Goal: Complete application form: Complete application form

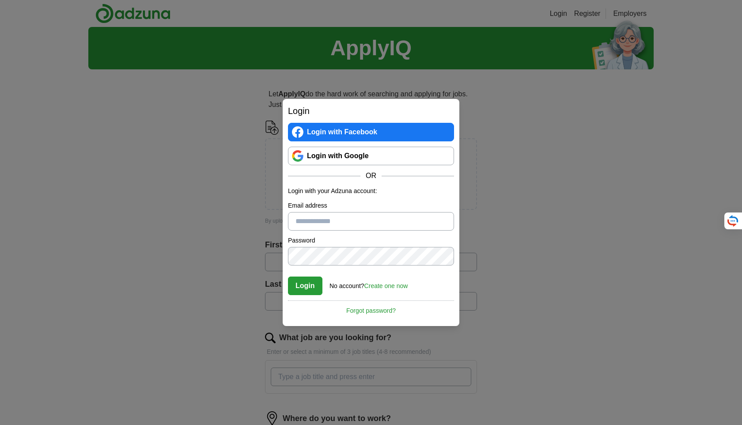
click at [323, 224] on input "Email address" at bounding box center [371, 221] width 166 height 19
click at [331, 325] on div "Login Login with Facebook Login with Google OR Login with your Adzuna account: …" at bounding box center [371, 212] width 177 height 227
click at [367, 288] on link "Create one now" at bounding box center [387, 285] width 44 height 7
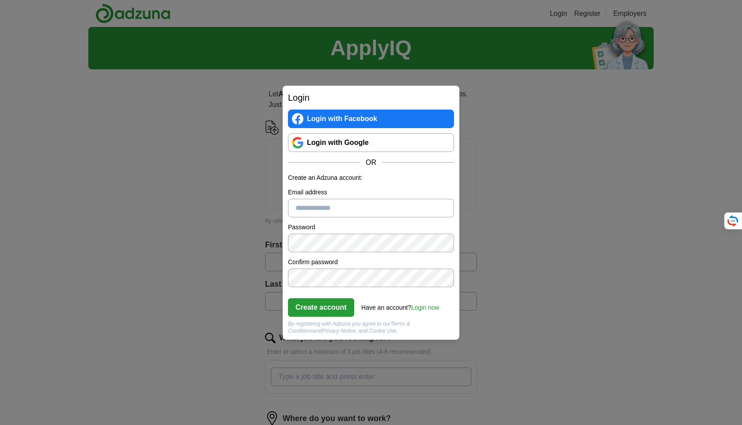
click at [373, 288] on form "Create an Adzuna account: Email address Password Confirm password Create accoun…" at bounding box center [371, 253] width 166 height 161
click at [310, 212] on input "Email address" at bounding box center [371, 208] width 166 height 19
type input "**********"
click at [337, 316] on button "Create account" at bounding box center [321, 307] width 66 height 19
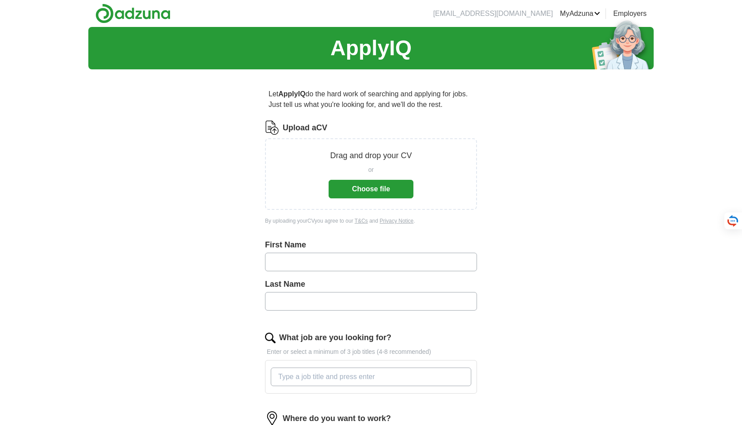
click at [313, 265] on input "text" at bounding box center [371, 262] width 212 height 19
type input "*****"
click at [309, 298] on input "text" at bounding box center [371, 301] width 212 height 19
type input "********"
click at [368, 209] on div "Drag and drop your CV or Choose file" at bounding box center [371, 174] width 212 height 72
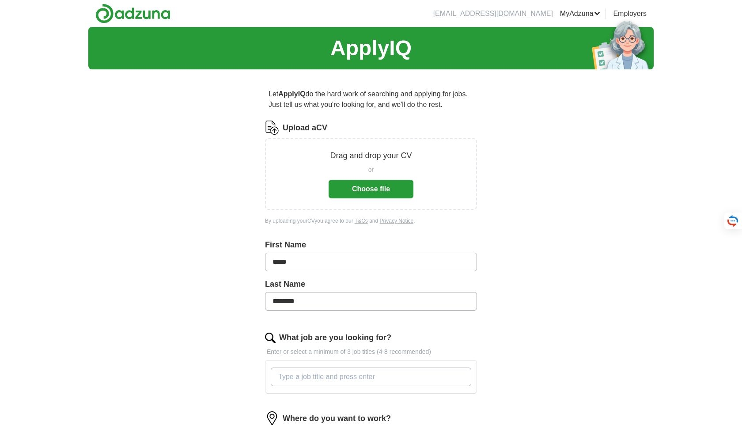
click at [357, 198] on button "Choose file" at bounding box center [371, 189] width 85 height 19
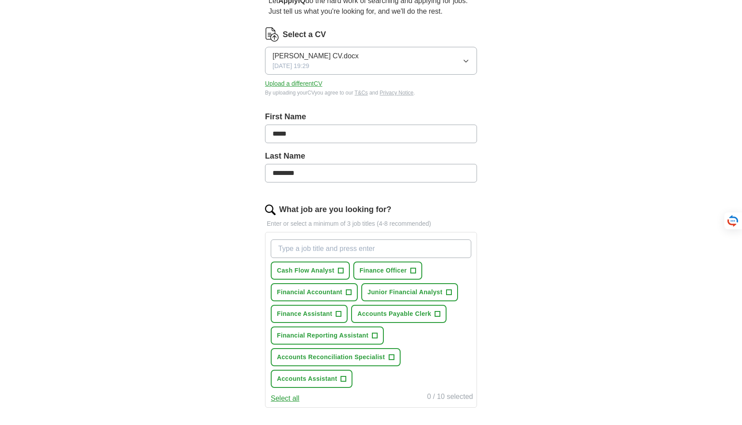
scroll to position [96, 0]
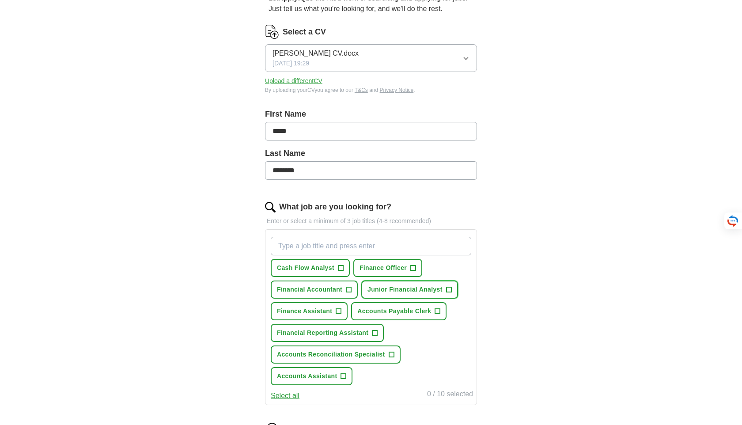
click at [438, 289] on span "Junior Financial Analyst" at bounding box center [405, 289] width 75 height 9
click at [343, 376] on span "+" at bounding box center [343, 376] width 5 height 7
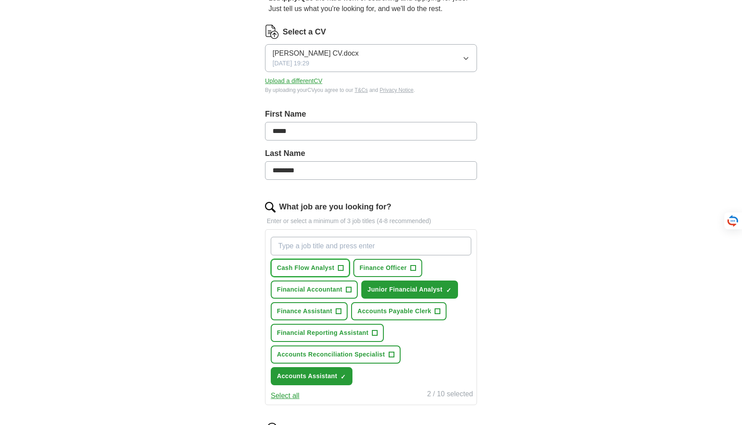
click at [338, 266] on span "+" at bounding box center [341, 268] width 6 height 6
click at [389, 269] on span "Finance Officer" at bounding box center [383, 267] width 47 height 9
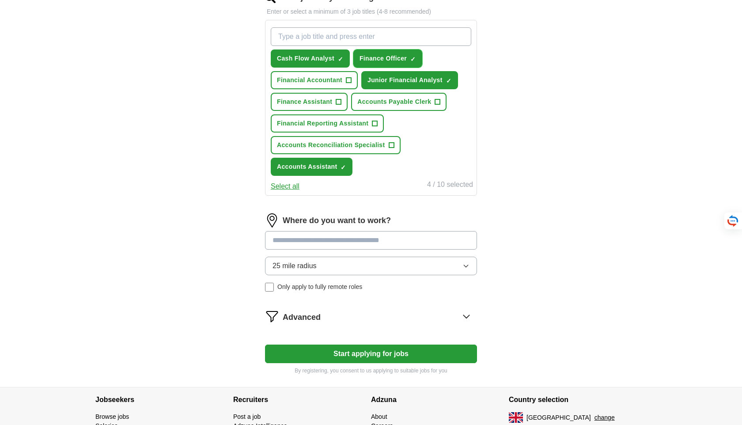
scroll to position [312, 0]
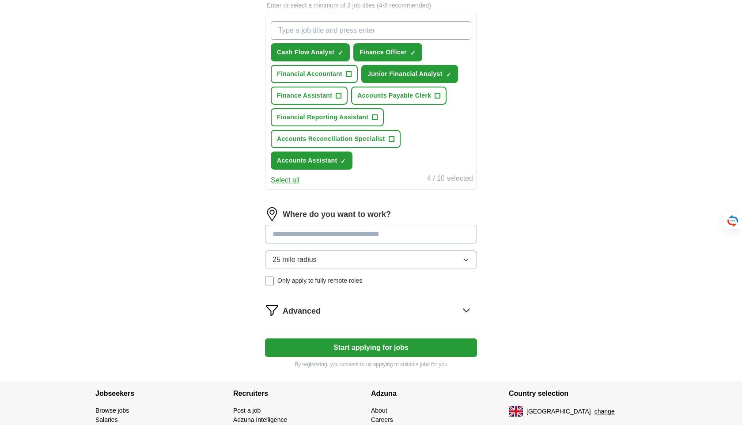
click at [317, 234] on input at bounding box center [371, 234] width 212 height 19
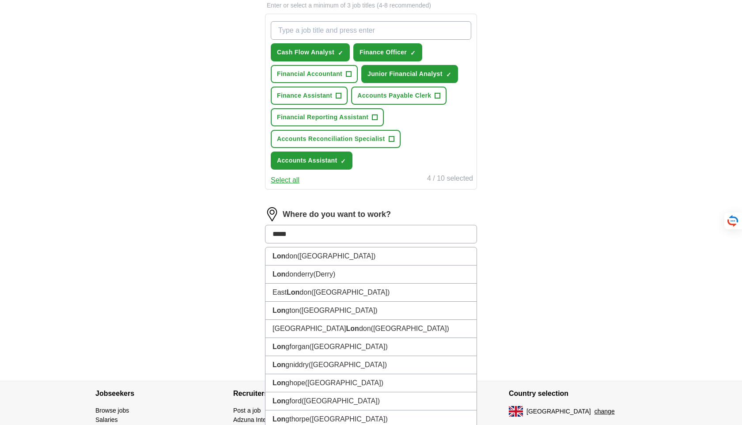
type input "******"
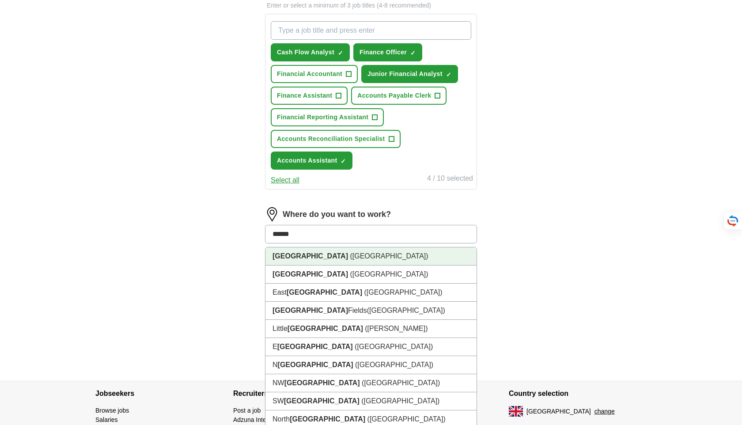
click at [330, 253] on li "London (UK)" at bounding box center [371, 256] width 211 height 18
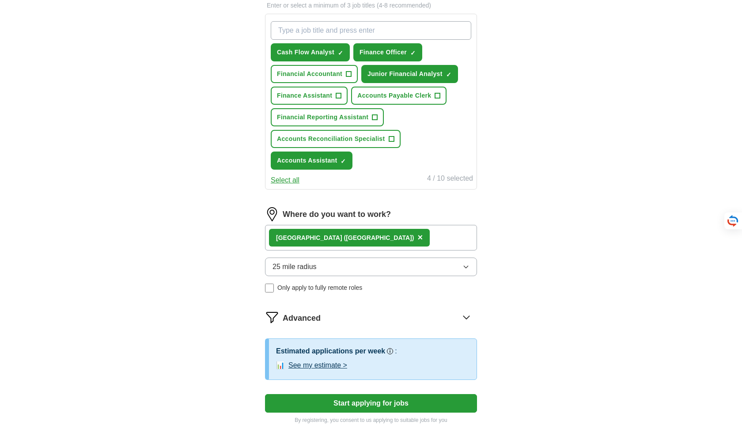
click at [335, 266] on button "25 mile radius" at bounding box center [371, 267] width 212 height 19
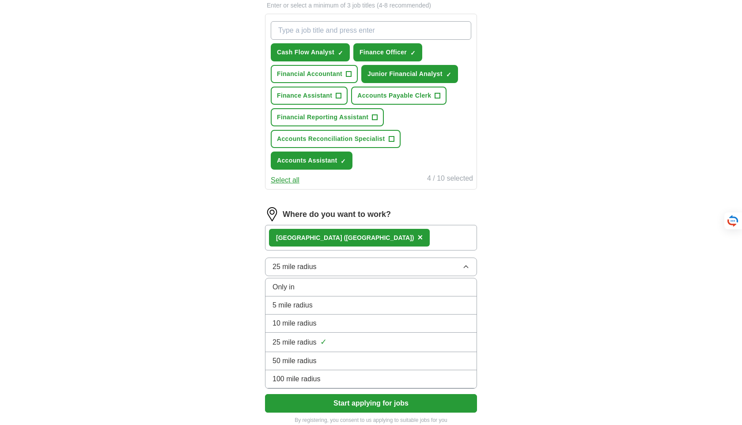
click at [306, 322] on span "10 mile radius" at bounding box center [295, 323] width 44 height 11
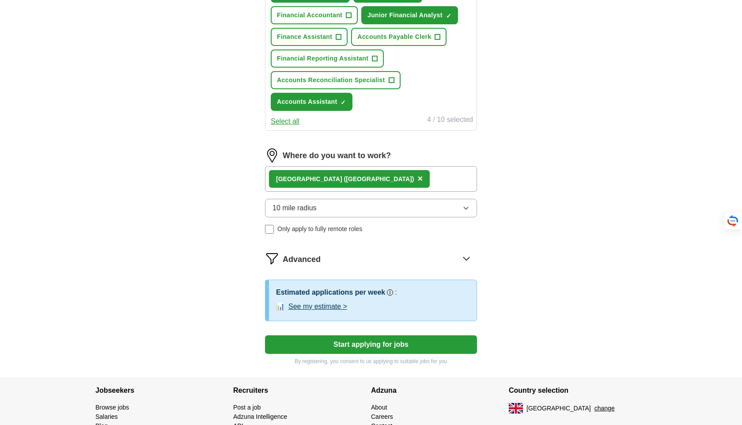
scroll to position [372, 0]
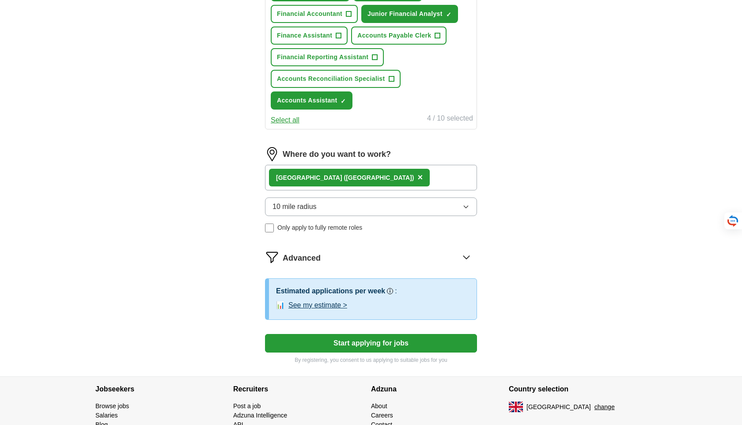
click at [319, 307] on button "See my estimate >" at bounding box center [318, 305] width 59 height 11
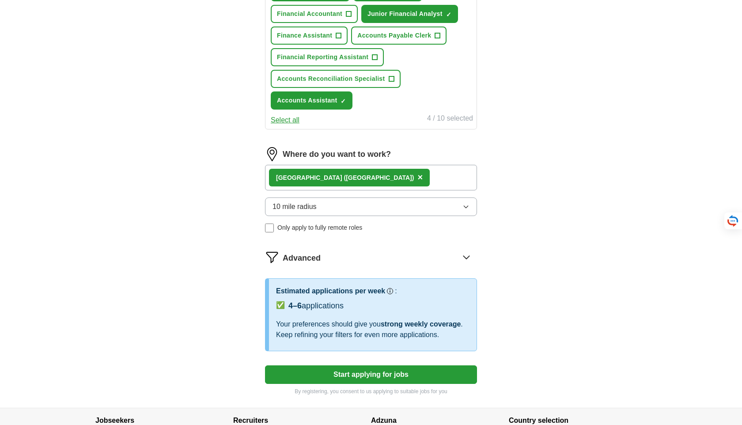
click at [472, 257] on icon at bounding box center [467, 257] width 14 height 14
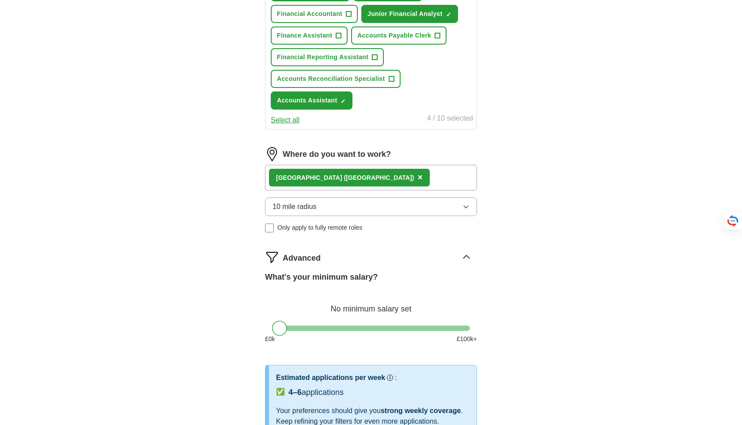
click at [459, 253] on div "Advanced" at bounding box center [380, 257] width 194 height 14
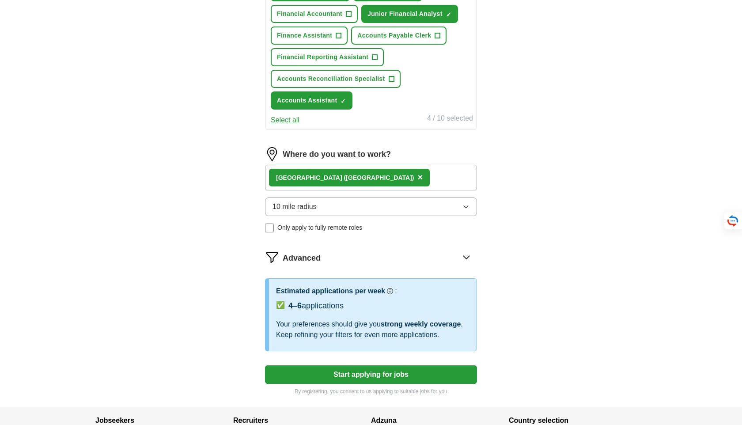
click at [459, 253] on div "Advanced" at bounding box center [380, 257] width 194 height 14
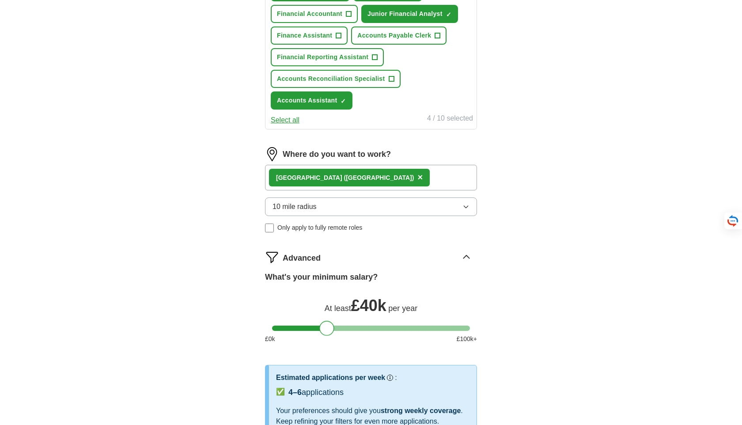
drag, startPoint x: 280, startPoint y: 327, endPoint x: 327, endPoint y: 337, distance: 48.8
click at [327, 337] on div "What's your minimum salary? At least £ 40k per year £ 0 k £ 100 k+" at bounding box center [371, 311] width 212 height 80
click at [465, 255] on icon at bounding box center [467, 257] width 14 height 14
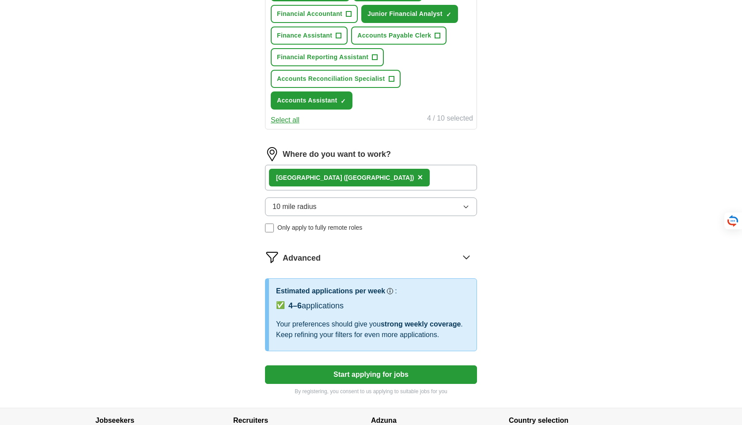
click at [464, 255] on icon at bounding box center [467, 257] width 14 height 14
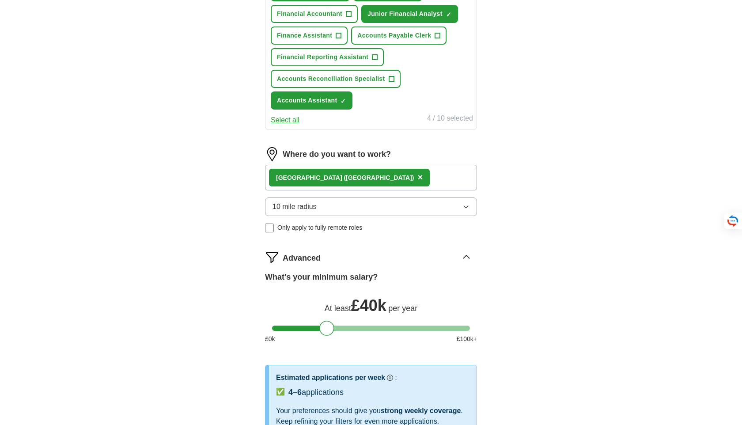
click at [464, 255] on icon at bounding box center [467, 257] width 14 height 14
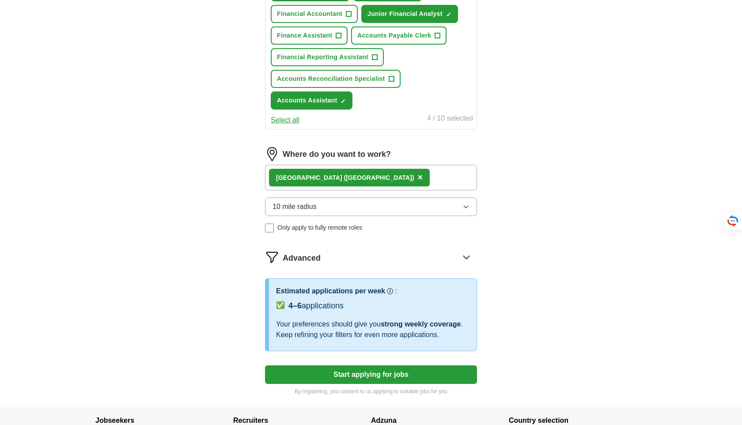
click at [464, 255] on icon at bounding box center [467, 257] width 14 height 14
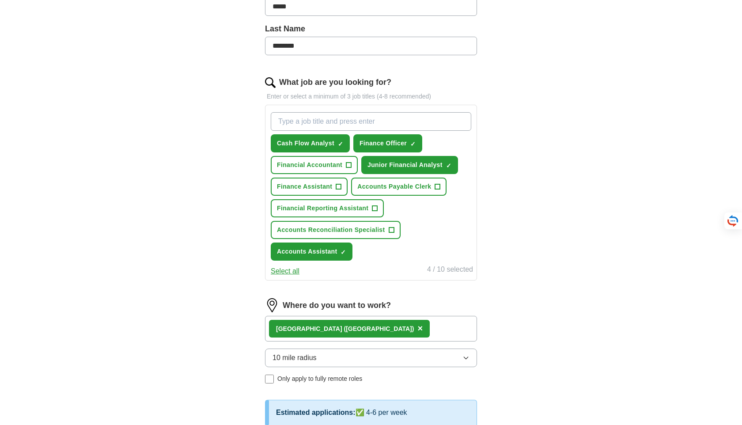
scroll to position [212, 0]
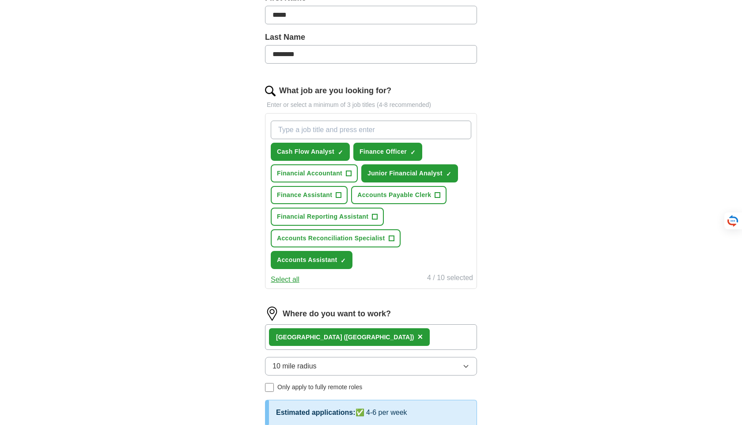
click at [290, 281] on button "Select all" at bounding box center [285, 279] width 29 height 11
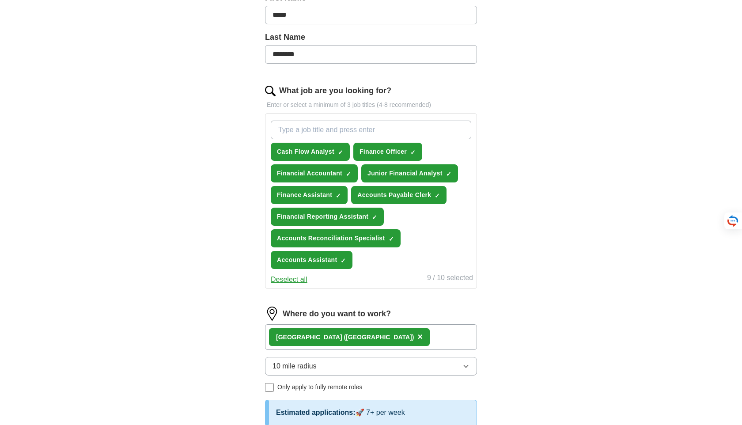
click at [305, 138] on input "What job are you looking for?" at bounding box center [371, 130] width 201 height 19
type input "f"
type input "S"
type input "D"
type input "Commercial Banking"
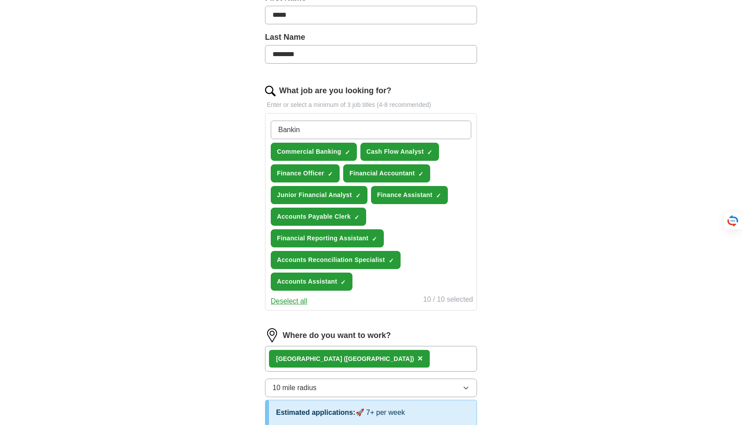
type input "Banking"
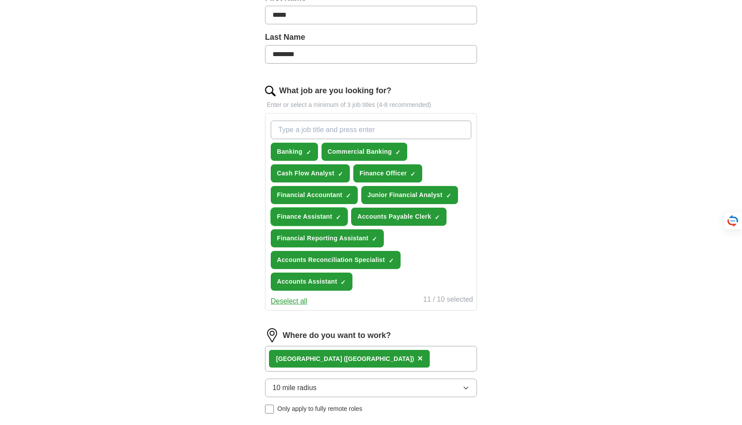
click at [332, 213] on button "Finance Assistant ✓ ×" at bounding box center [309, 217] width 77 height 18
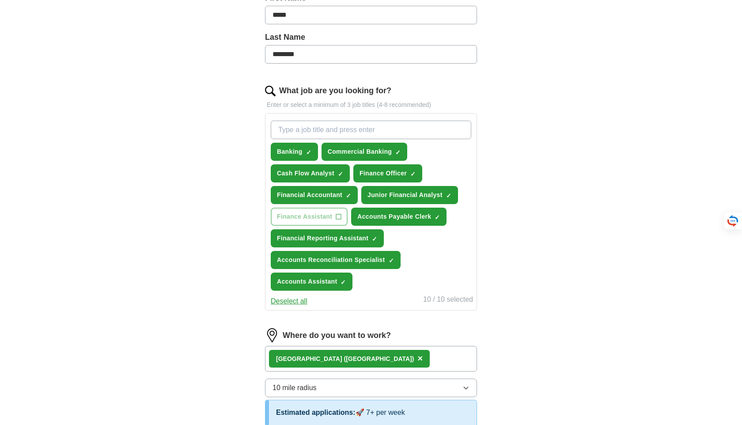
click at [189, 156] on div "ApplyIQ Let ApplyIQ do the hard work of searching and applying for jobs. Just t…" at bounding box center [371, 258] width 566 height 886
click at [283, 132] on input "What job are you looking for?" at bounding box center [371, 130] width 201 height 19
click at [275, 125] on input "Investment Analyst" at bounding box center [371, 130] width 201 height 19
type input "Junior Investment Analyst"
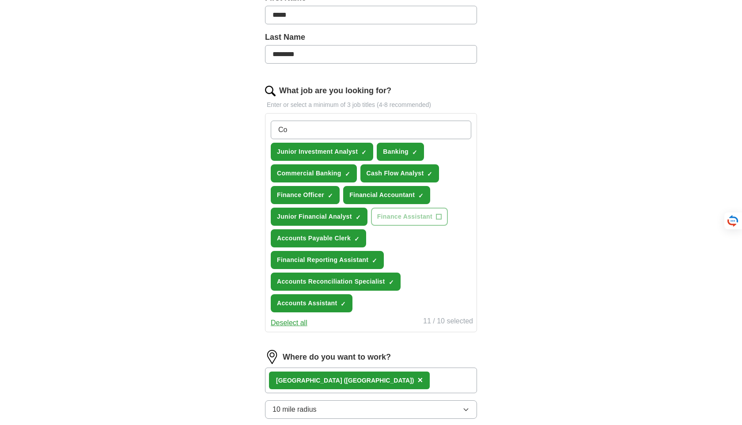
type input "C"
type input "Junior Corporate Finance Analyst"
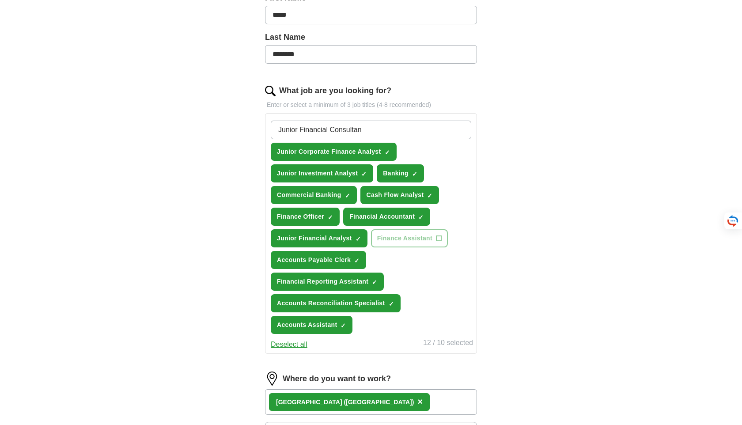
type input "Junior Financial Consultant"
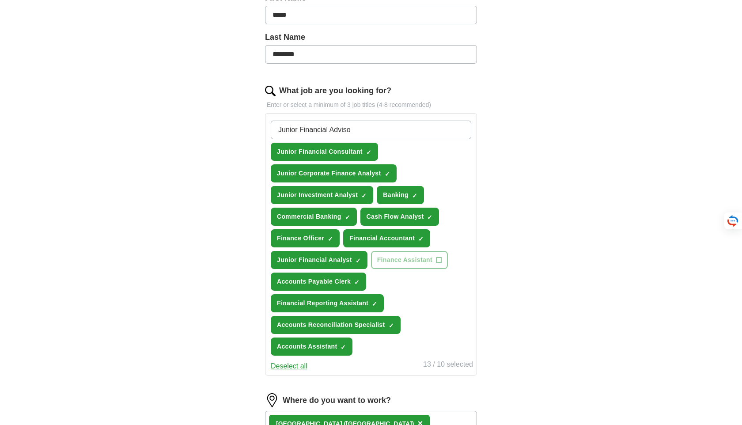
type input "Junior Financial Advisor"
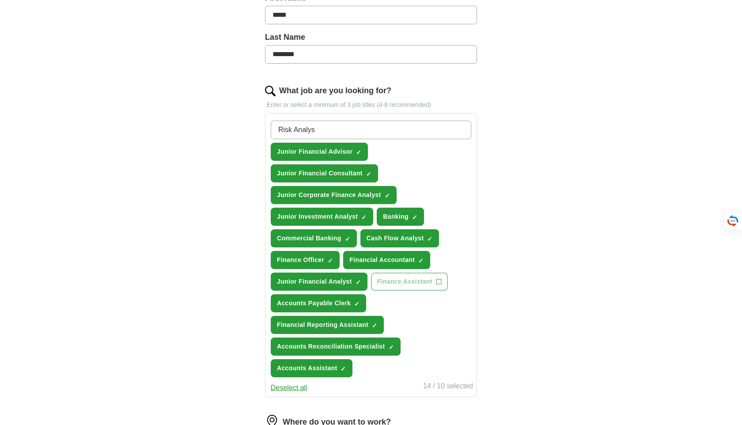
type input "Risk Analyst"
type input "Junior Portfolio Manager"
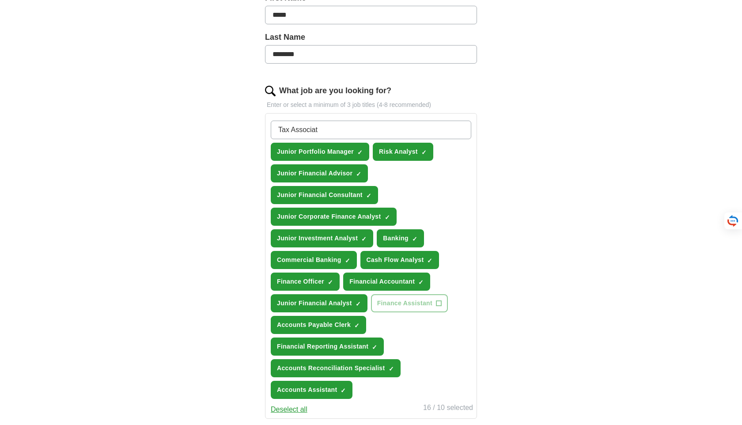
type input "Tax Associate"
type input "Revenue Analyst"
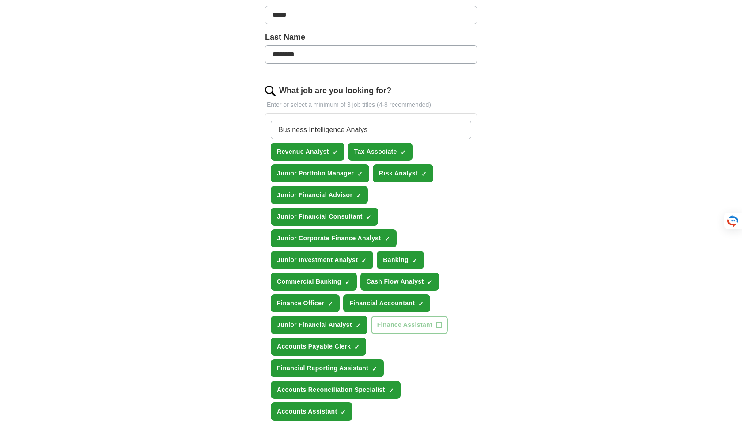
type input "Business Intelligence Analyst"
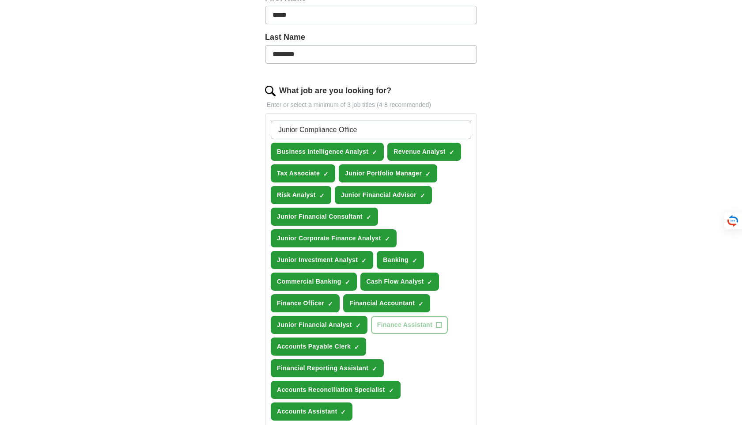
type input "Junior Compliance Officer"
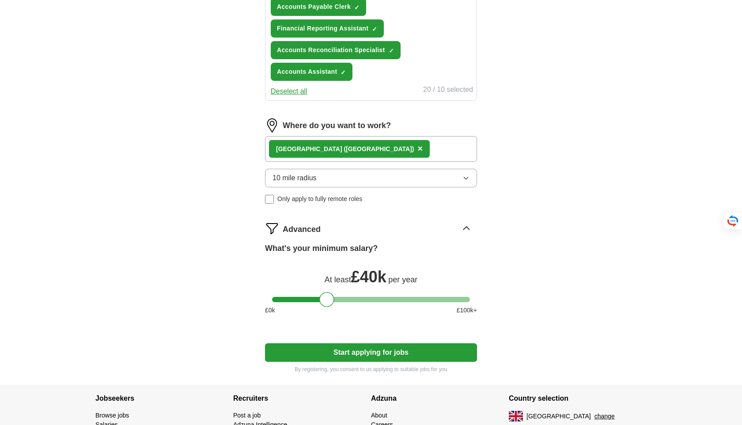
scroll to position [576, 0]
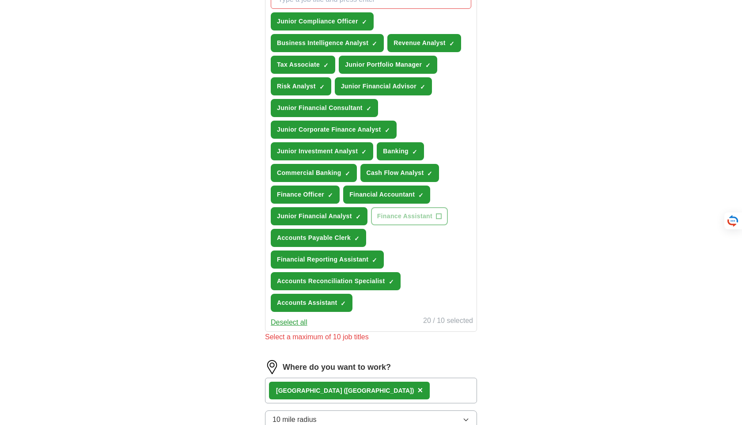
scroll to position [341, 0]
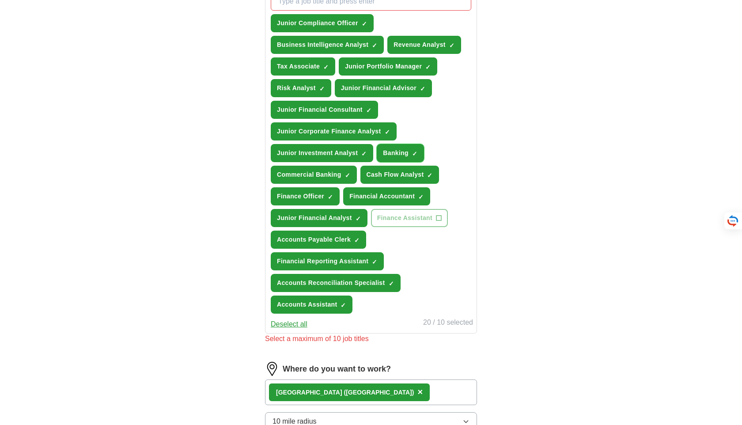
click at [395, 161] on button "Banking ✓ ×" at bounding box center [400, 153] width 47 height 18
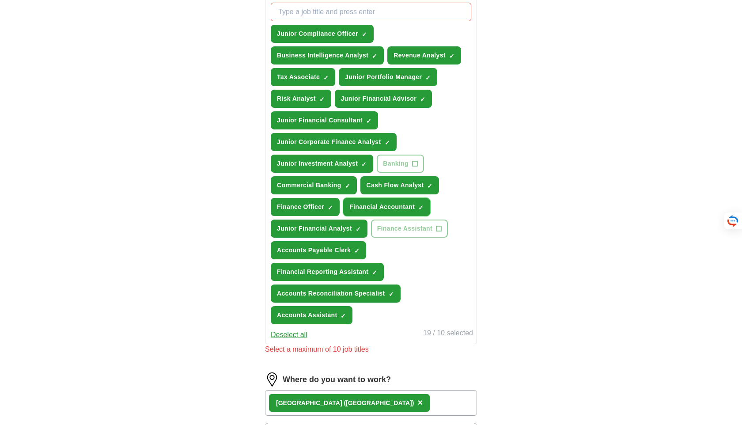
click at [359, 206] on span "Financial Accountant" at bounding box center [382, 206] width 65 height 9
click at [318, 208] on span "Finance Officer" at bounding box center [300, 206] width 47 height 9
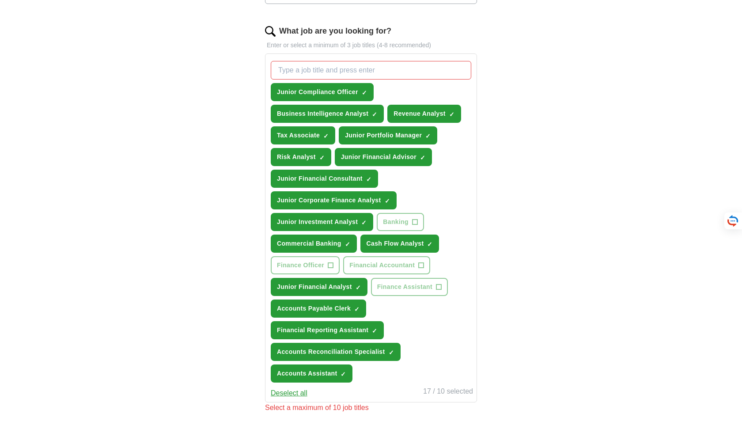
scroll to position [271, 0]
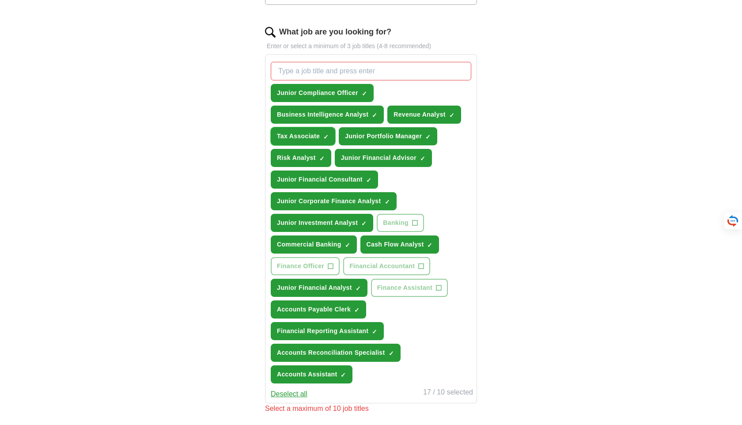
click at [315, 132] on span "Tax Associate" at bounding box center [298, 136] width 43 height 9
click at [296, 155] on span "Risk Analyst" at bounding box center [296, 157] width 39 height 9
click at [300, 91] on span "Junior Compliance Officer" at bounding box center [317, 92] width 81 height 9
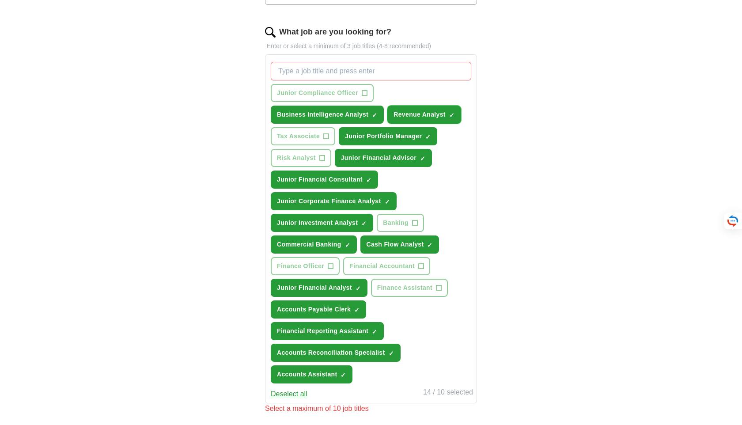
click at [391, 115] on button "Revenue Analyst ✓ ×" at bounding box center [425, 115] width 74 height 18
click at [330, 226] on span "Junior Investment Analyst" at bounding box center [317, 222] width 81 height 9
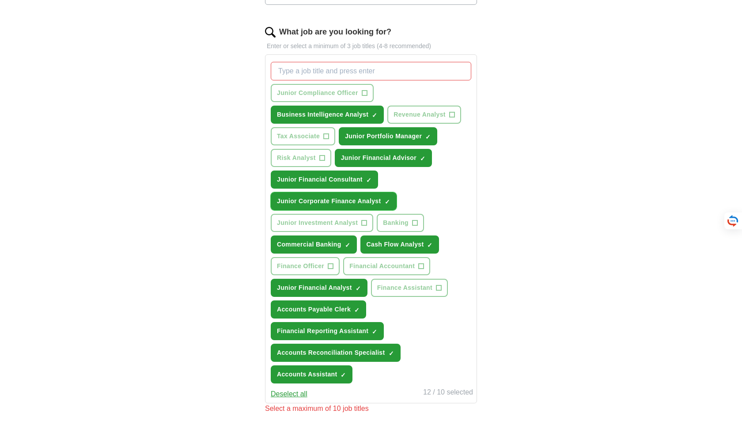
click at [340, 201] on span "Junior Corporate Finance Analyst" at bounding box center [329, 201] width 104 height 9
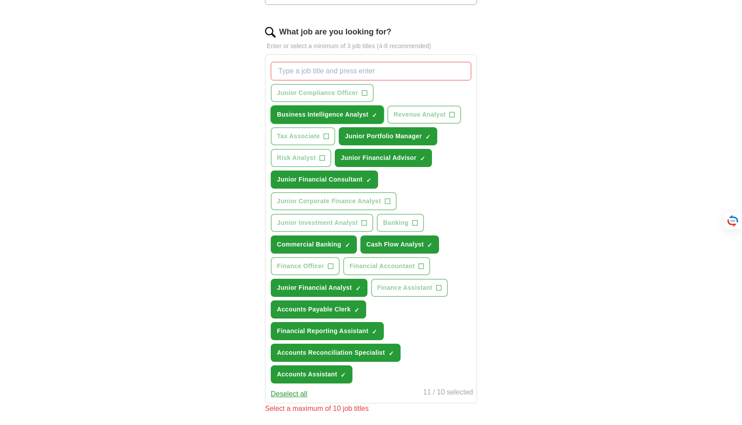
click at [298, 116] on span "Business Intelligence Analyst" at bounding box center [322, 114] width 91 height 9
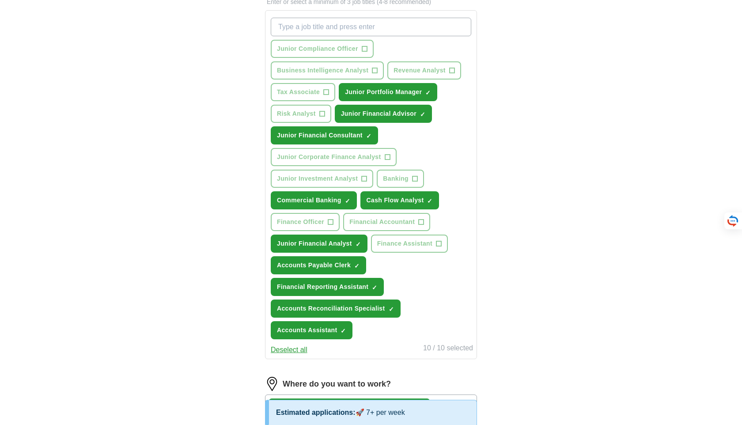
scroll to position [307, 0]
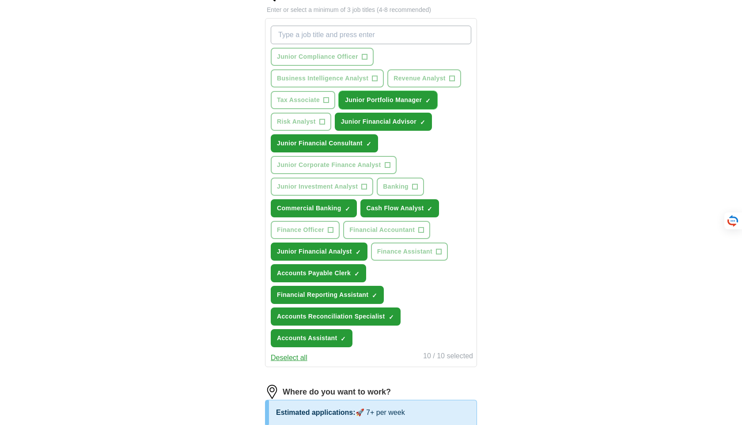
click at [372, 97] on span "Junior Portfolio Manager" at bounding box center [383, 99] width 77 height 9
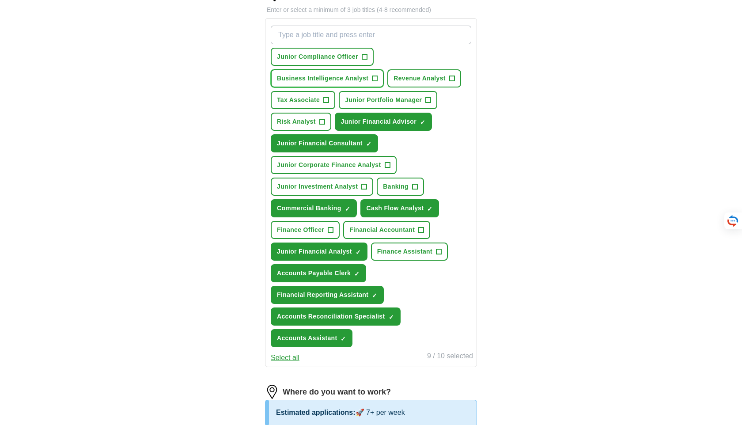
click at [359, 84] on button "Business Intelligence Analyst +" at bounding box center [327, 78] width 113 height 18
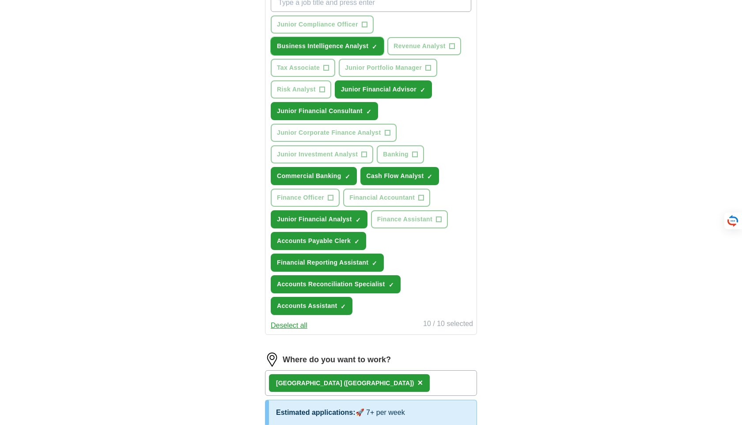
scroll to position [336, 0]
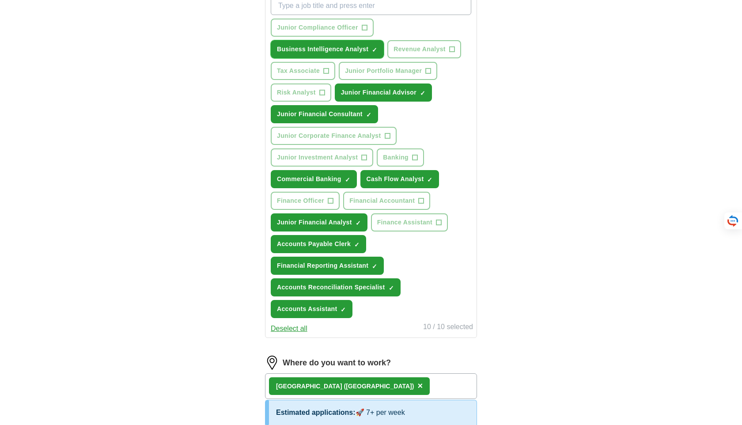
click at [348, 49] on span "Business Intelligence Analyst" at bounding box center [322, 49] width 91 height 9
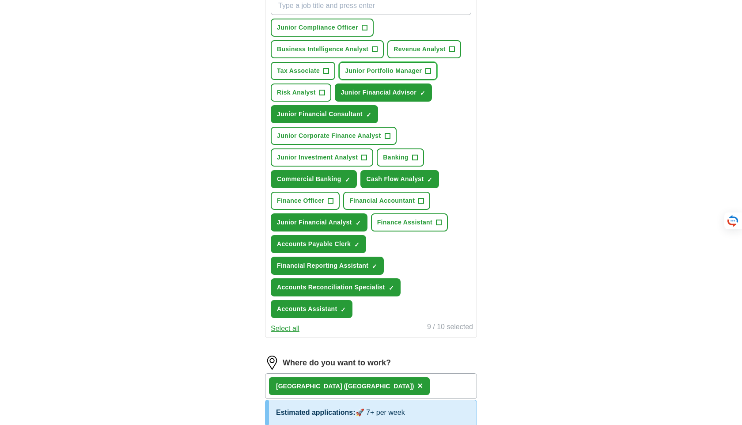
click at [369, 63] on button "Junior Portfolio Manager +" at bounding box center [388, 71] width 99 height 18
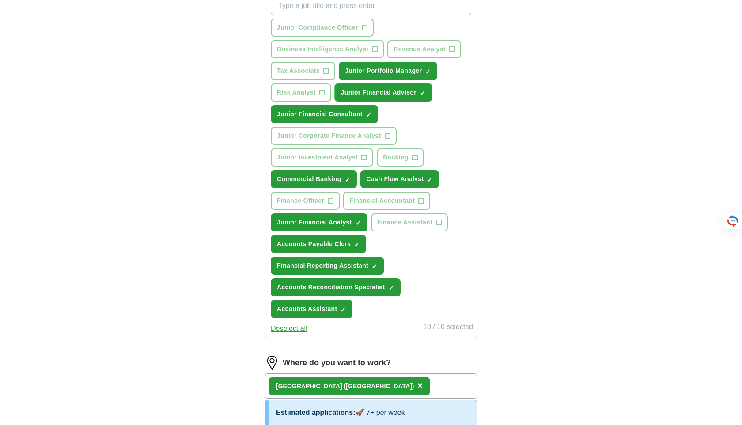
click at [355, 94] on span "Junior Financial Advisor" at bounding box center [379, 92] width 76 height 9
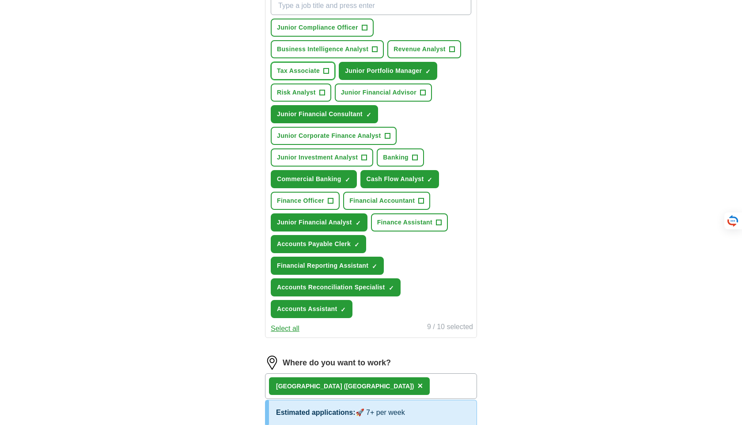
click at [314, 71] on span "Tax Associate" at bounding box center [298, 70] width 43 height 9
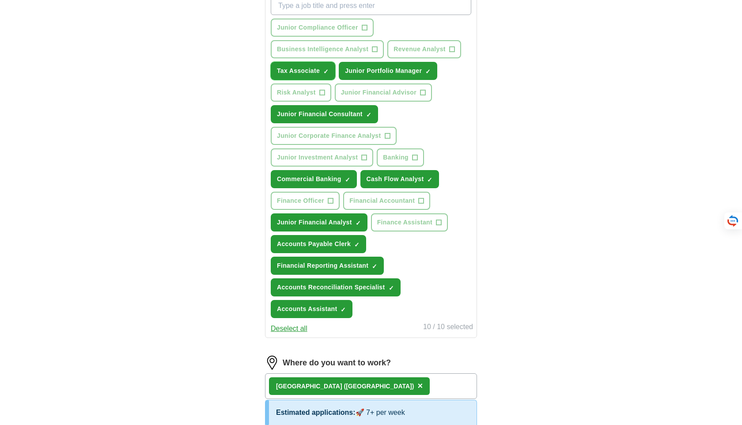
click at [314, 71] on span "Tax Associate" at bounding box center [298, 70] width 43 height 9
click at [325, 76] on button "Tax Associate ✓ ×" at bounding box center [303, 71] width 65 height 18
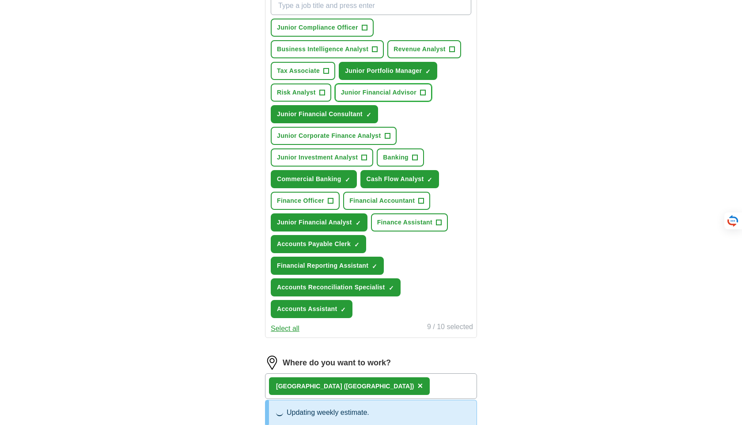
click at [359, 90] on span "Junior Financial Advisor" at bounding box center [379, 92] width 76 height 9
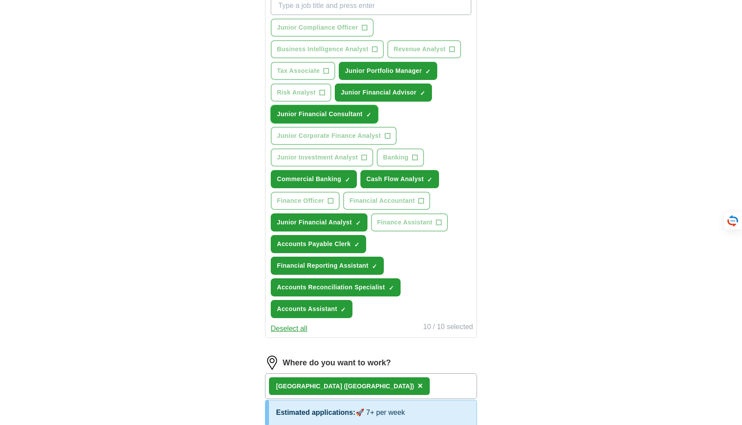
click at [318, 123] on button "Junior Financial Consultant ✓ ×" at bounding box center [324, 114] width 107 height 18
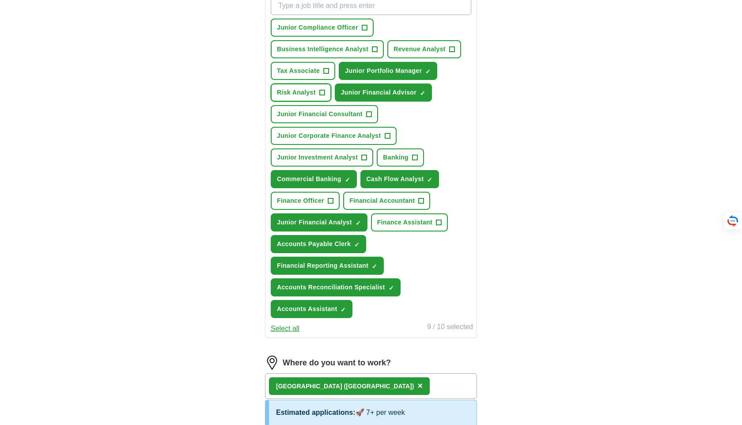
click at [303, 98] on button "Risk Analyst +" at bounding box center [301, 93] width 61 height 18
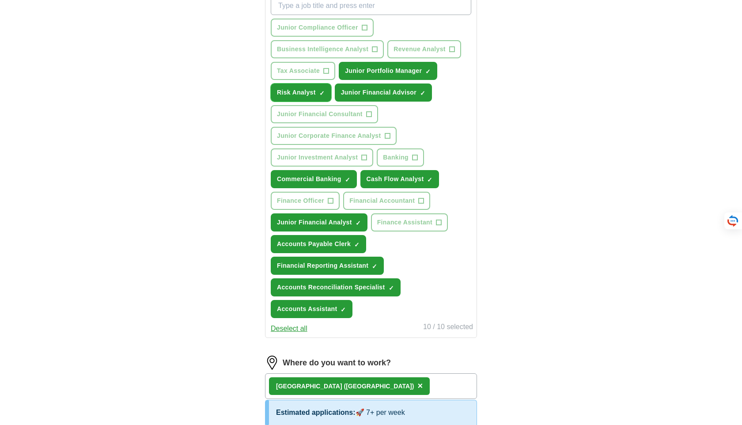
click at [303, 98] on button "Risk Analyst ✓ ×" at bounding box center [301, 93] width 61 height 18
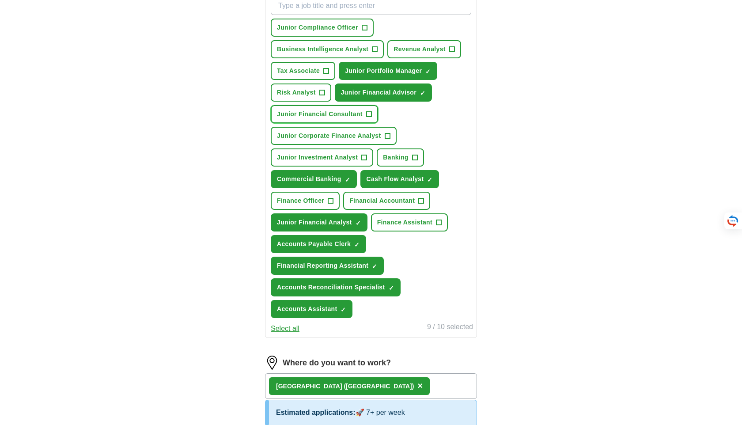
click at [308, 110] on span "Junior Financial Consultant" at bounding box center [320, 114] width 86 height 9
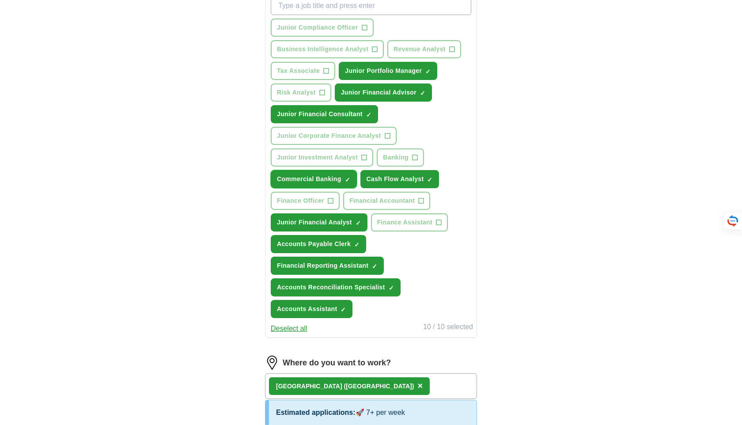
click at [319, 172] on button "Commercial Banking ✓ ×" at bounding box center [314, 179] width 86 height 18
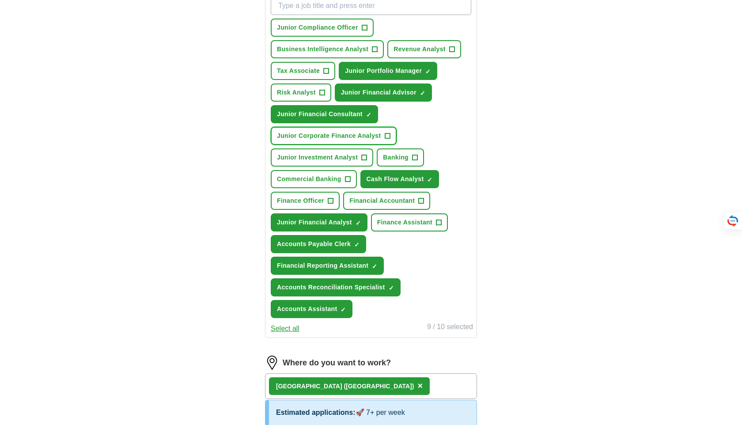
click at [321, 145] on button "Junior Corporate Finance Analyst +" at bounding box center [334, 136] width 126 height 18
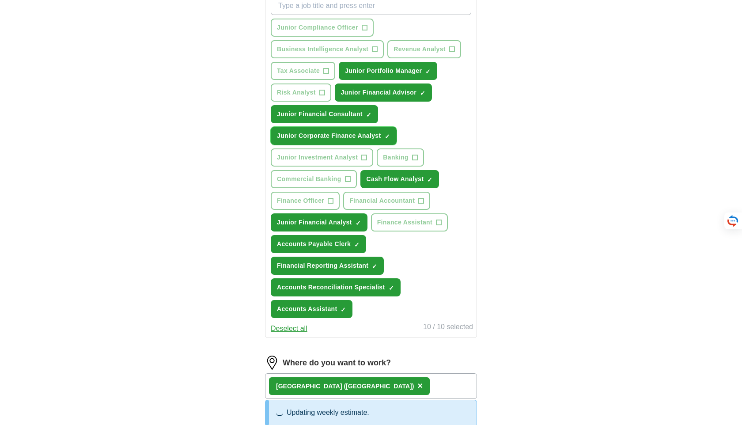
click at [319, 142] on button "Junior Corporate Finance Analyst ✓ ×" at bounding box center [334, 136] width 126 height 18
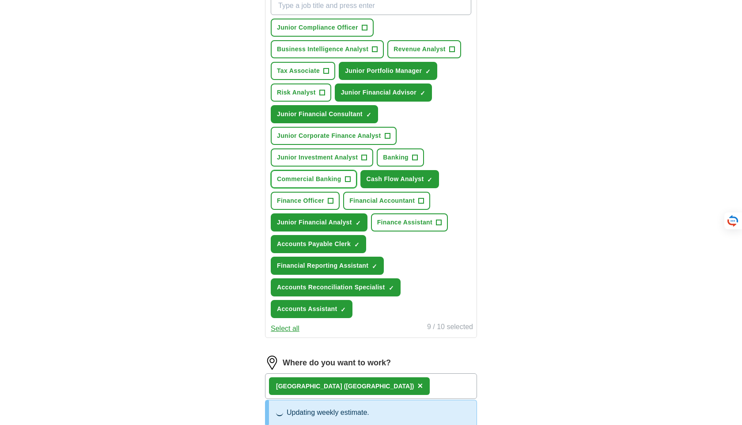
click at [319, 179] on span "Commercial Banking" at bounding box center [309, 179] width 65 height 9
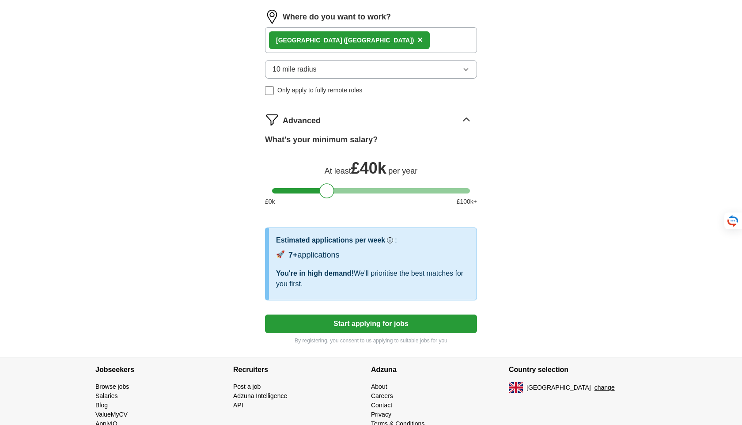
scroll to position [688, 0]
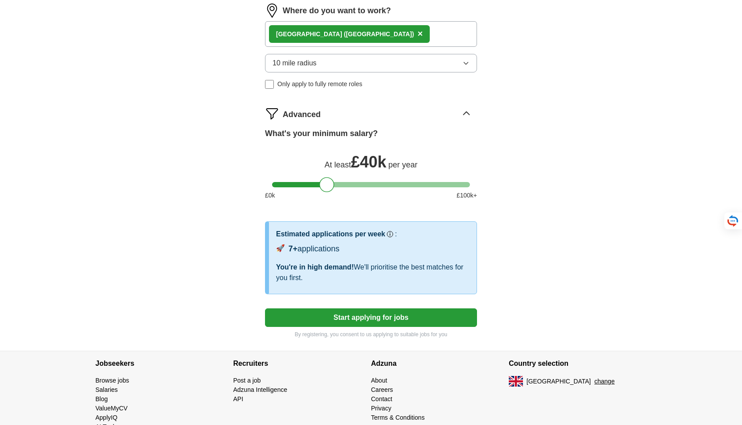
click at [346, 318] on button "Start applying for jobs" at bounding box center [371, 317] width 212 height 19
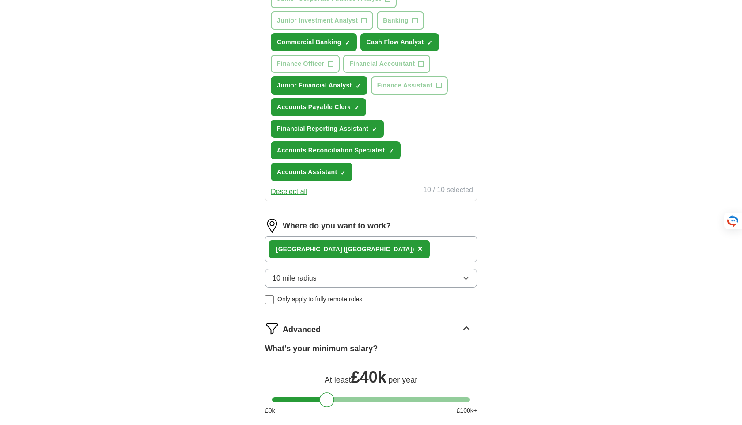
select select "**"
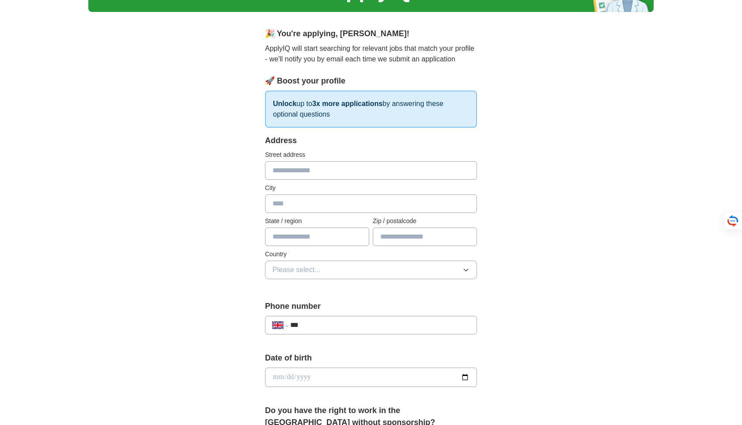
scroll to position [0, 0]
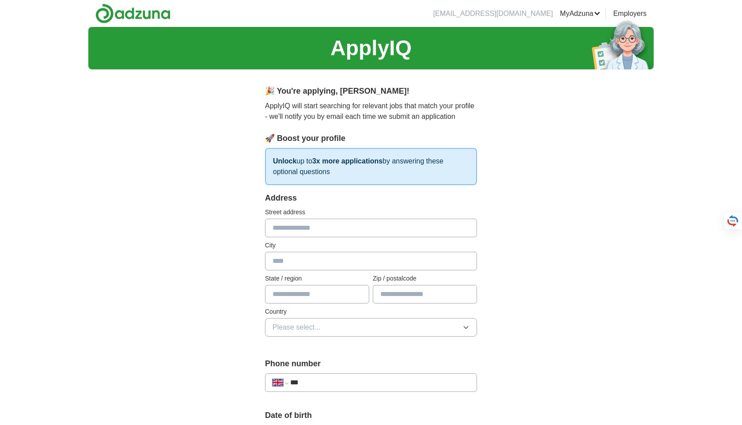
click at [300, 231] on input "text" at bounding box center [371, 228] width 212 height 19
type input "*"
type input "**********"
click at [307, 257] on input "text" at bounding box center [371, 261] width 212 height 19
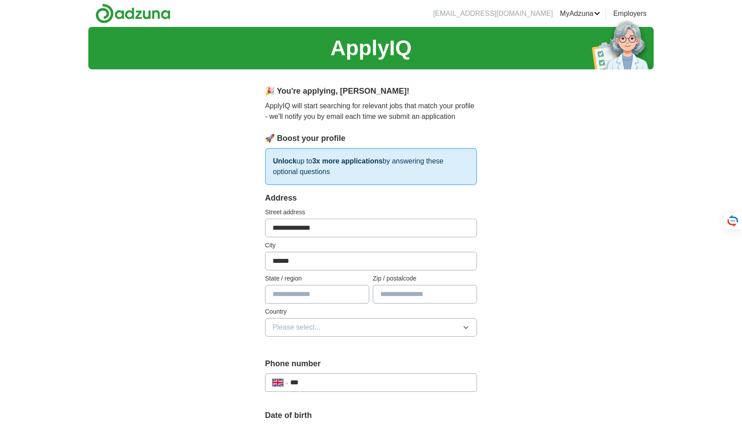
type input "******"
click at [304, 297] on input "text" at bounding box center [317, 294] width 104 height 19
click at [389, 296] on input "text" at bounding box center [425, 294] width 104 height 19
type input "*******"
click at [341, 336] on button "Please select..." at bounding box center [371, 327] width 212 height 19
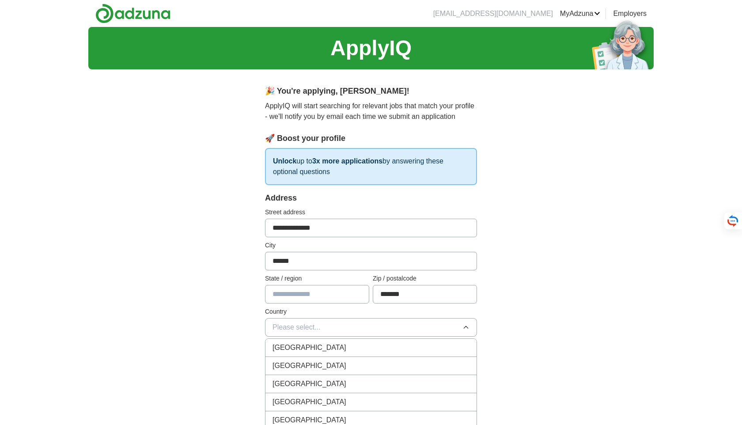
click at [313, 349] on span "[GEOGRAPHIC_DATA]" at bounding box center [310, 347] width 74 height 11
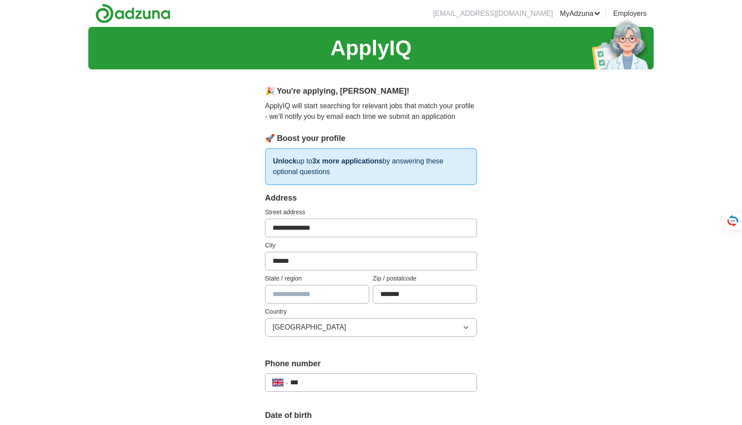
click at [304, 297] on input "text" at bounding box center [317, 294] width 104 height 19
type input "*******"
click at [213, 297] on div "**********" at bounding box center [371, 423] width 566 height 793
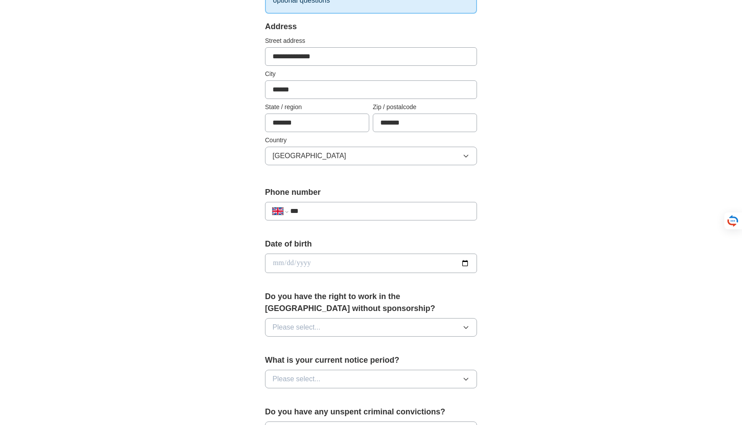
scroll to position [175, 0]
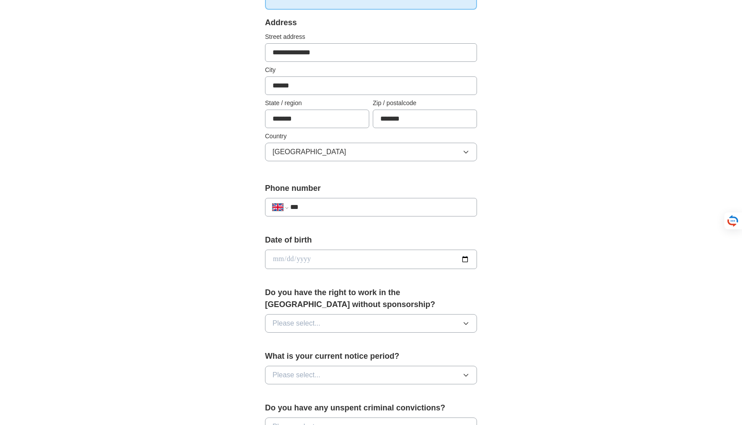
click at [344, 213] on div "**********" at bounding box center [371, 207] width 212 height 19
click at [331, 205] on input "***" at bounding box center [379, 207] width 179 height 11
type input "**********"
click at [318, 255] on input "date" at bounding box center [371, 259] width 212 height 19
type input "**********"
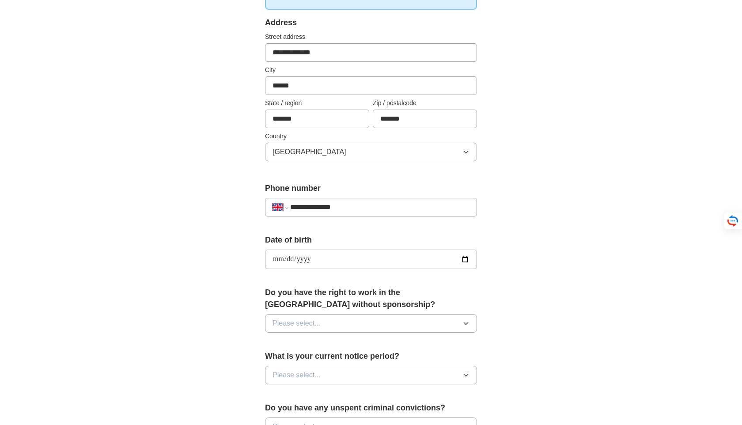
click at [319, 323] on span "Please select..." at bounding box center [297, 323] width 48 height 11
click at [300, 342] on div "Yes" at bounding box center [371, 343] width 197 height 11
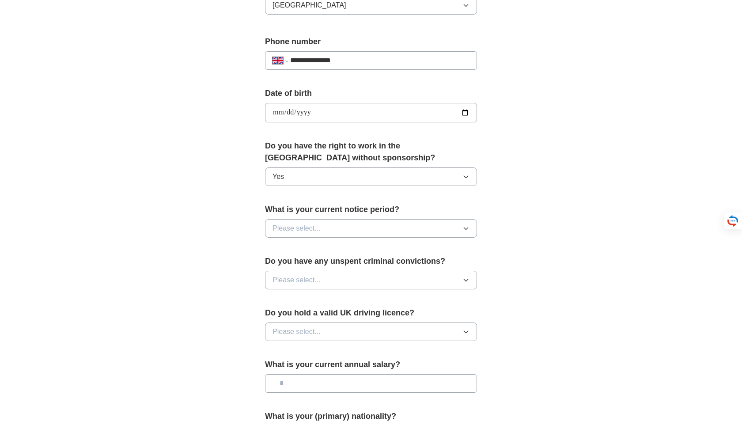
scroll to position [326, 0]
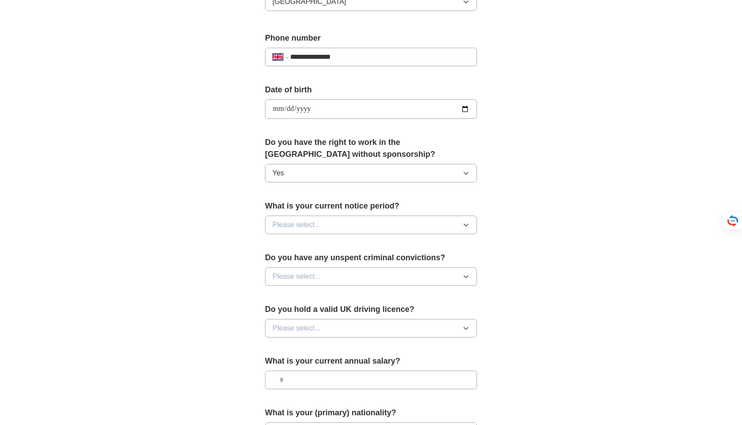
click at [312, 225] on span "Please select..." at bounding box center [297, 225] width 48 height 11
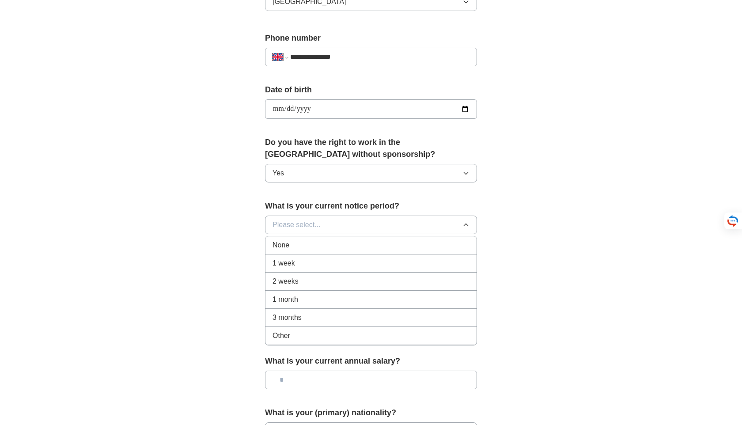
click at [291, 243] on div "None" at bounding box center [371, 245] width 197 height 11
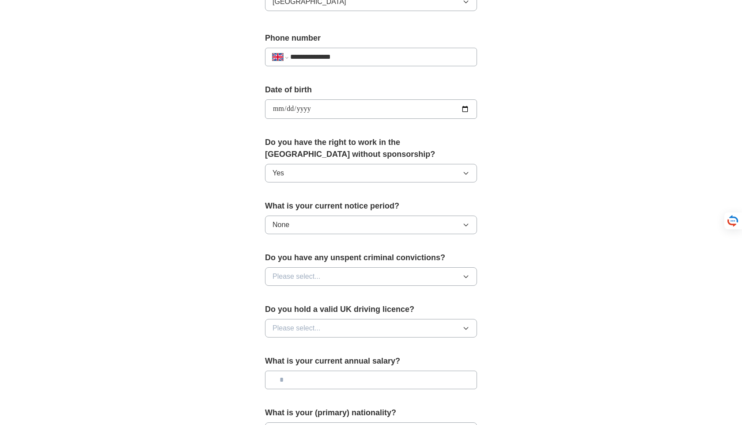
click at [298, 277] on span "Please select..." at bounding box center [297, 276] width 48 height 11
click at [288, 314] on div "No" at bounding box center [371, 315] width 197 height 11
click at [294, 323] on span "Please select..." at bounding box center [297, 328] width 48 height 11
click at [296, 348] on div "Yes" at bounding box center [371, 348] width 197 height 11
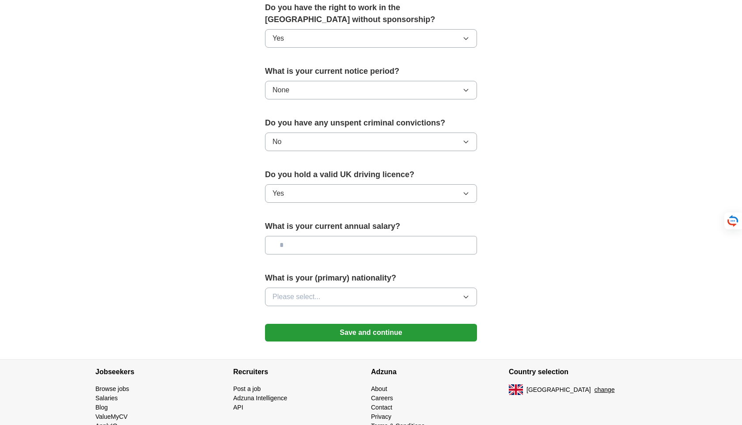
scroll to position [461, 0]
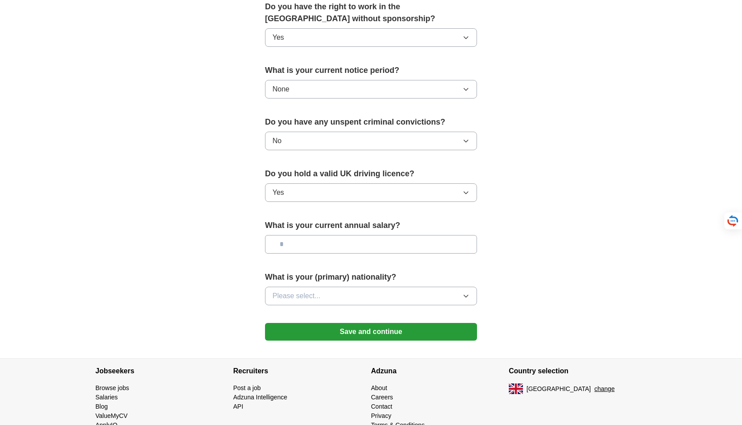
click at [335, 242] on input "text" at bounding box center [371, 244] width 212 height 19
click at [326, 296] on button "Please select..." at bounding box center [371, 296] width 212 height 19
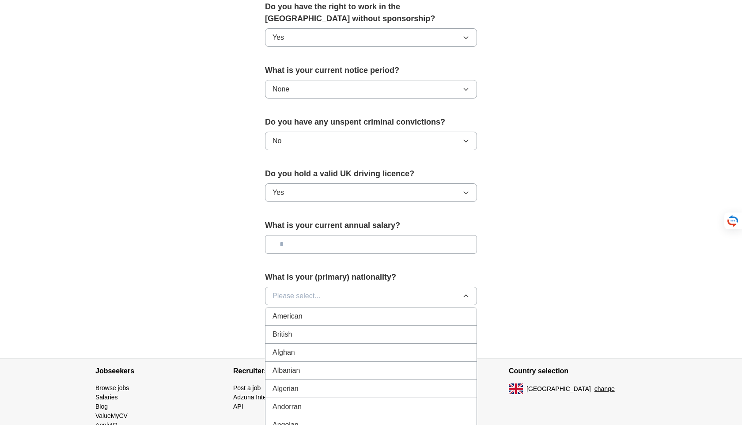
click at [312, 337] on div "British" at bounding box center [371, 334] width 197 height 11
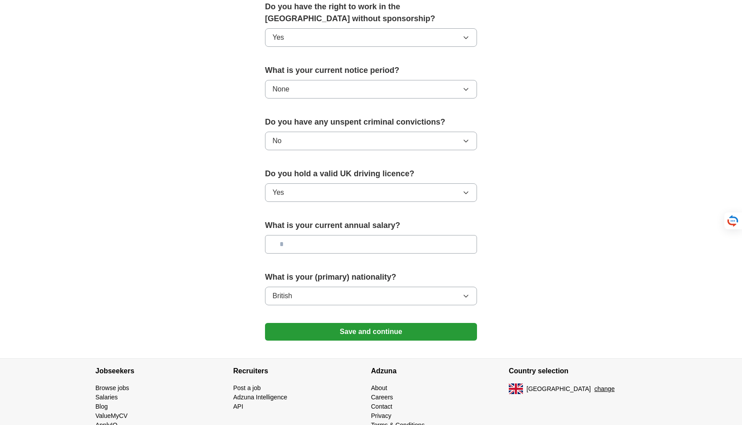
click at [339, 328] on button "Save and continue" at bounding box center [371, 332] width 212 height 18
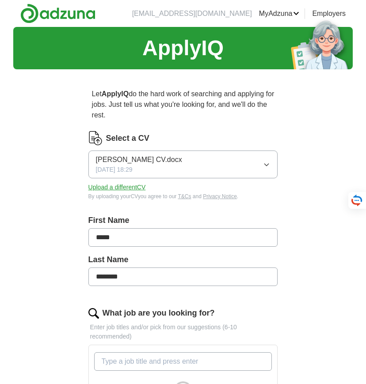
click at [124, 164] on span "[PERSON_NAME] CV.docx" at bounding box center [139, 160] width 86 height 11
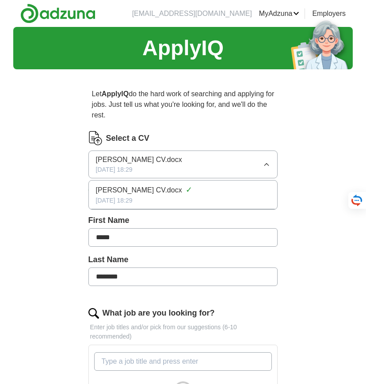
click at [132, 189] on span "Lucas Hingston CV.docx" at bounding box center [139, 190] width 86 height 11
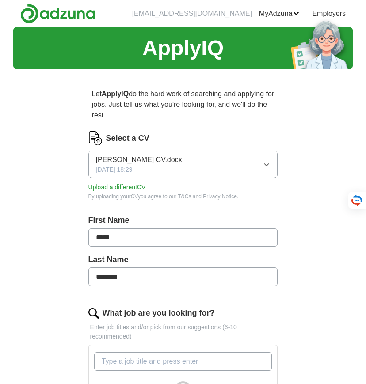
click at [148, 152] on button "Lucas Hingston CV.docx 25/09/2025, 18:29" at bounding box center [183, 165] width 190 height 28
click at [150, 156] on span "Lucas Hingston CV.docx" at bounding box center [139, 160] width 86 height 11
click at [132, 190] on button "Upload a different CV" at bounding box center [116, 187] width 57 height 9
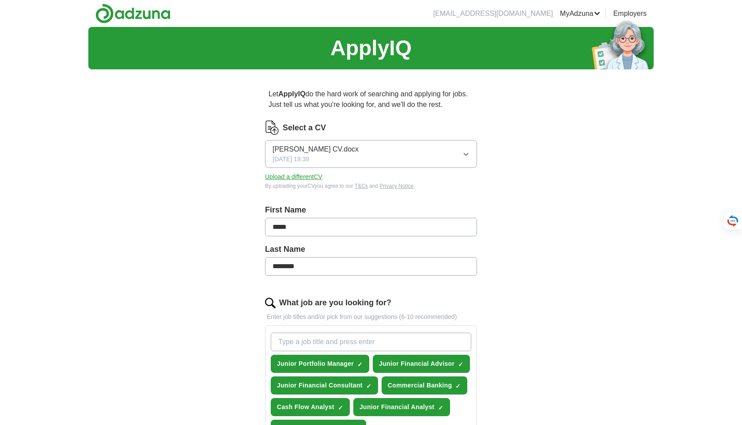
scroll to position [434, 0]
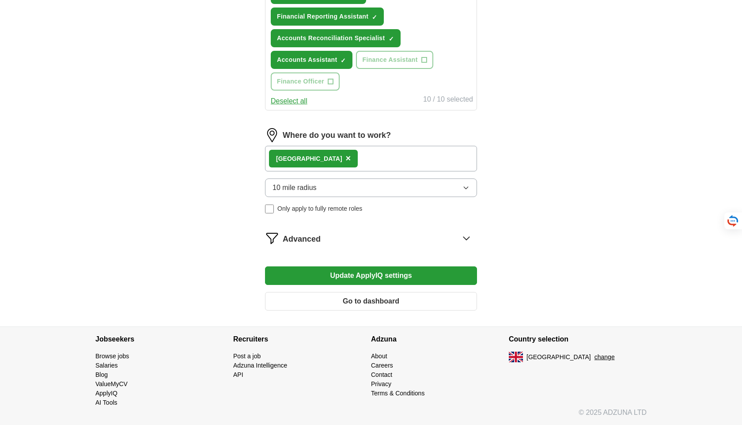
click at [365, 277] on button "Update ApplyIQ settings" at bounding box center [371, 275] width 212 height 19
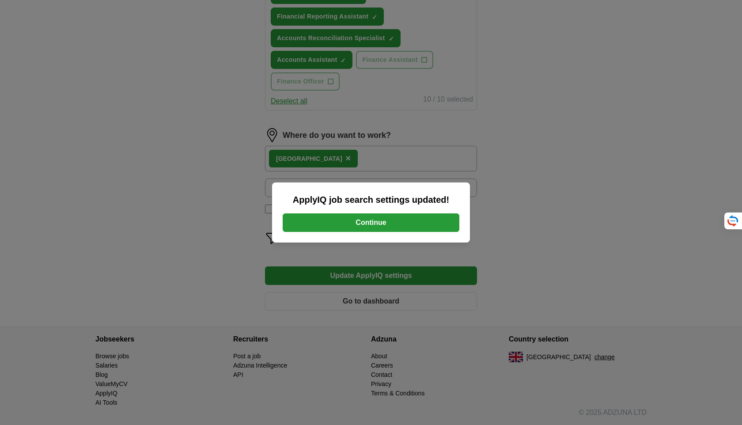
click at [365, 213] on div "ApplyIQ job search settings updated! Continue" at bounding box center [371, 212] width 198 height 60
click at [365, 226] on button "Continue" at bounding box center [371, 222] width 177 height 19
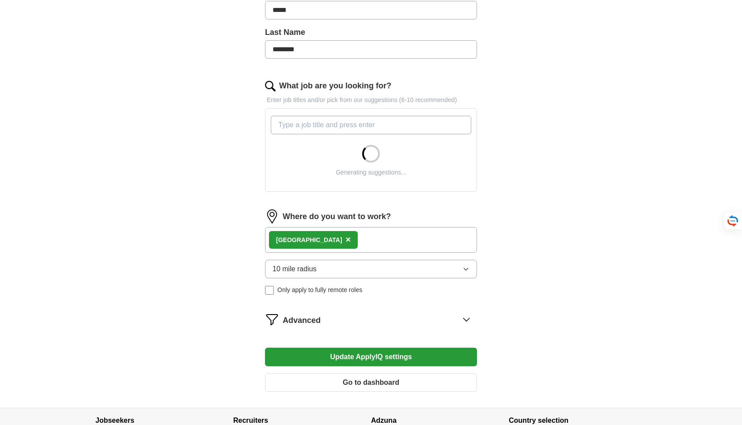
scroll to position [298, 0]
